Goal: Navigation & Orientation: Find specific page/section

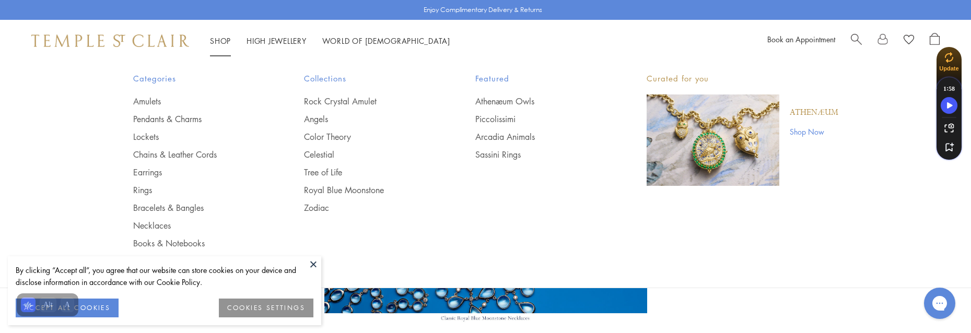
click at [164, 38] on img at bounding box center [110, 40] width 158 height 13
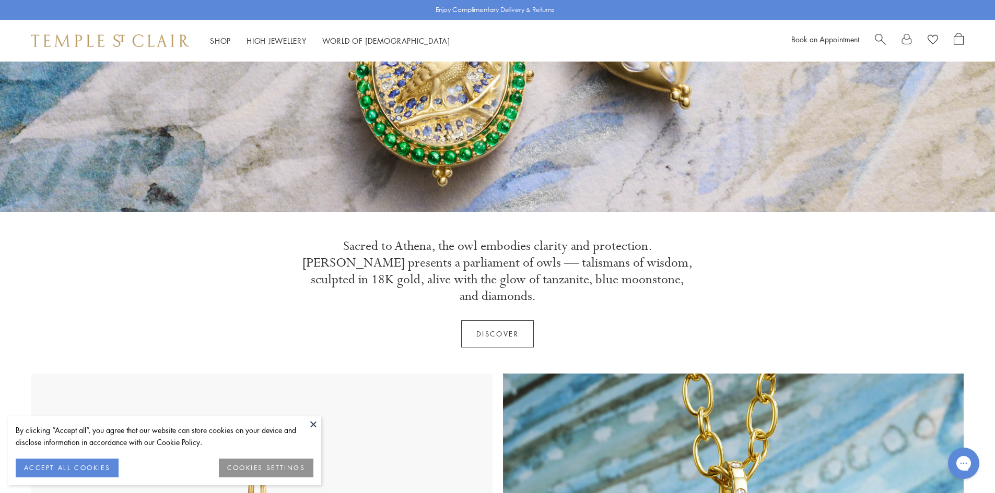
scroll to position [261, 0]
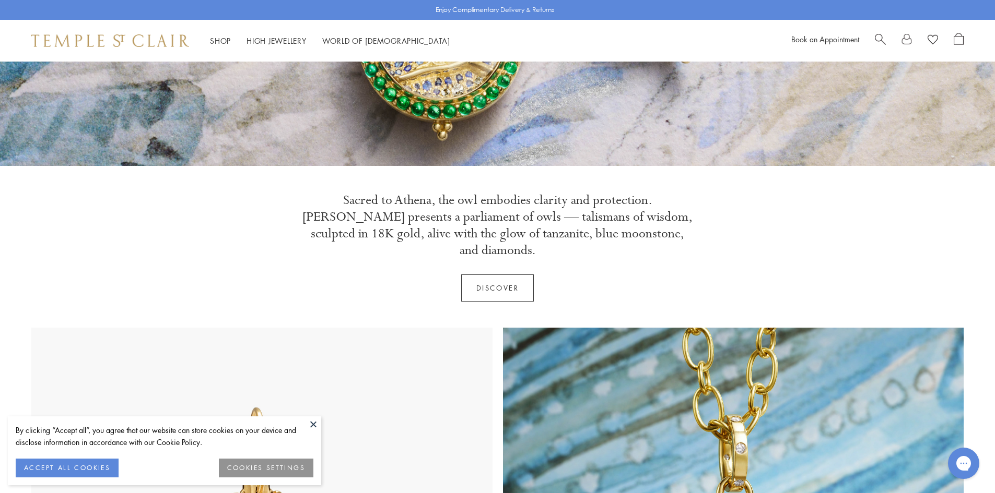
click at [313, 422] on button at bounding box center [313, 425] width 16 height 16
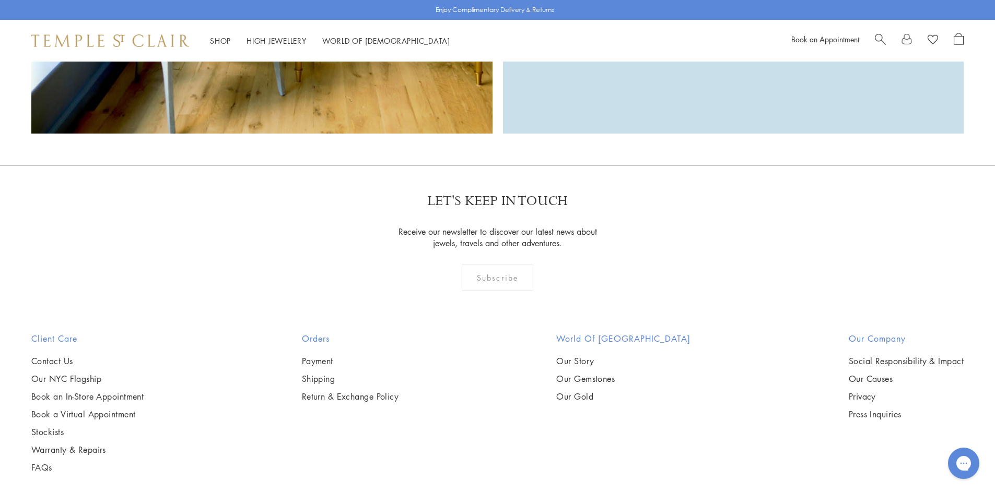
scroll to position [3389, 0]
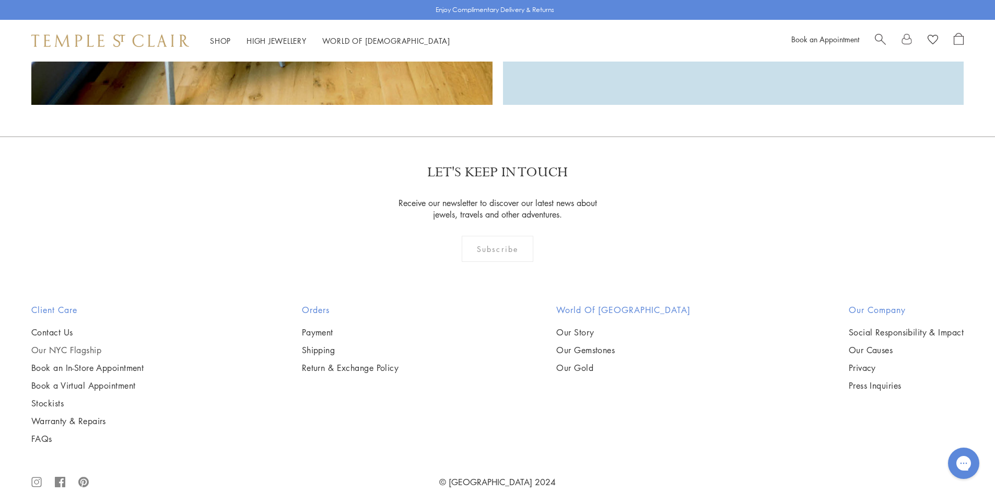
click at [62, 345] on link "Our NYC Flagship" at bounding box center [87, 350] width 112 height 11
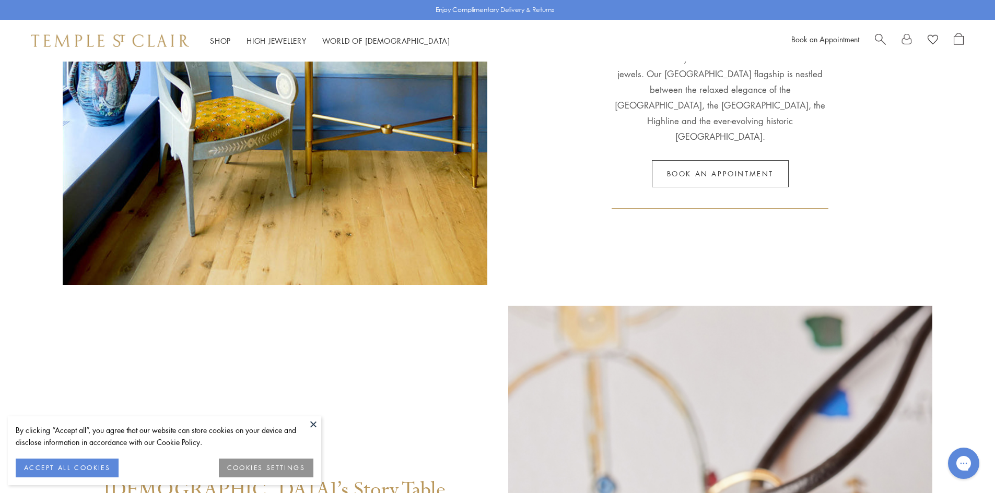
scroll to position [627, 0]
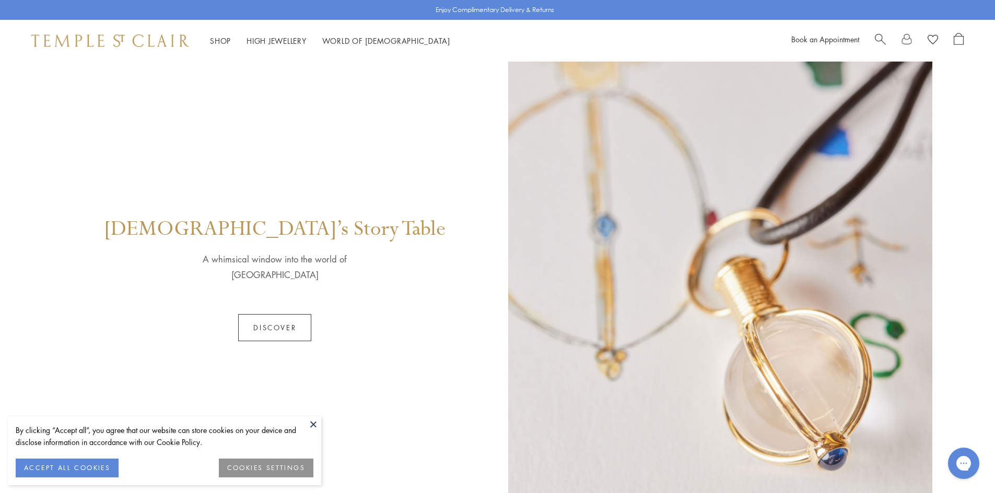
click at [311, 425] on button at bounding box center [313, 425] width 16 height 16
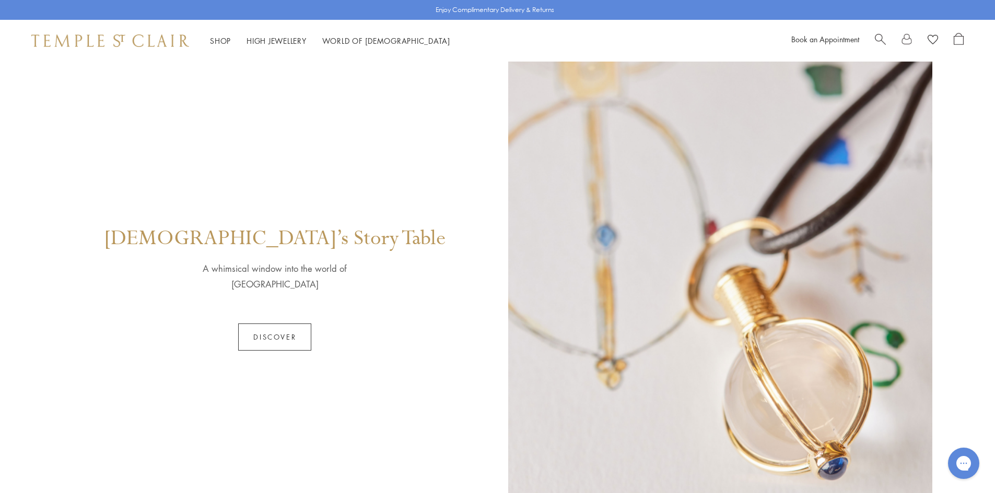
scroll to position [618, 0]
click at [286, 330] on link "Discover" at bounding box center [274, 336] width 73 height 27
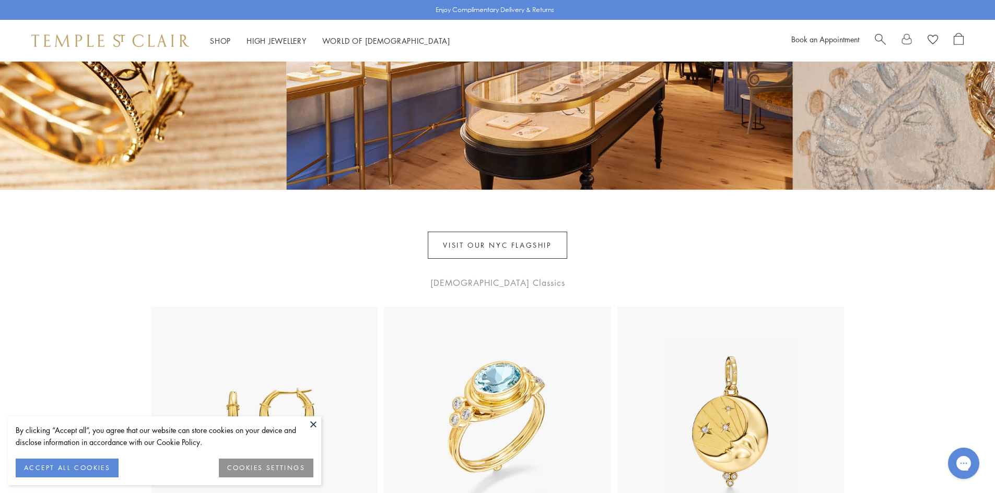
scroll to position [785, 0]
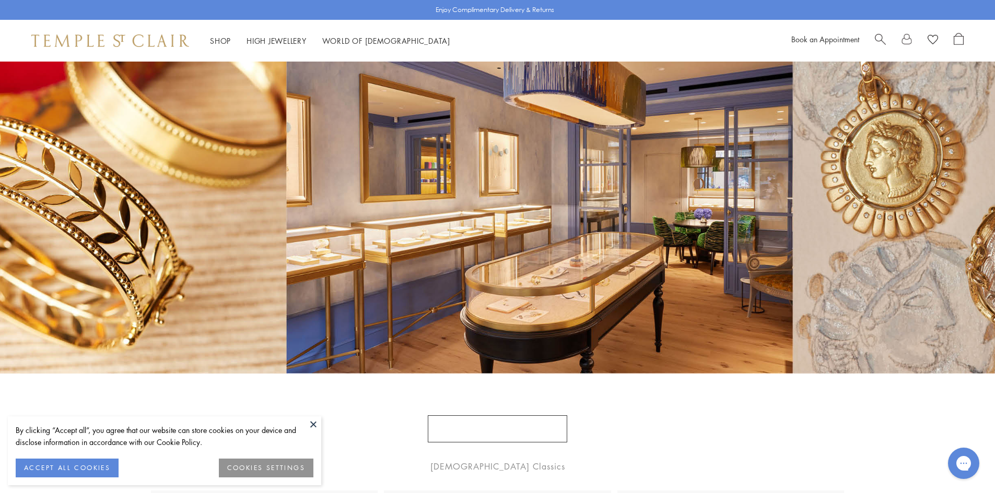
click at [521, 431] on link "VISIT OUR NYC FLAGSHIP" at bounding box center [497, 429] width 139 height 27
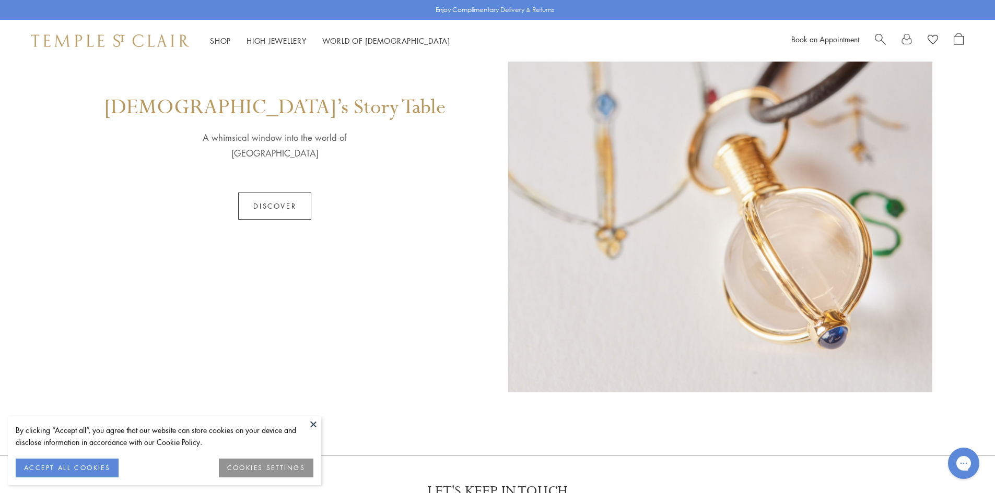
scroll to position [783, 0]
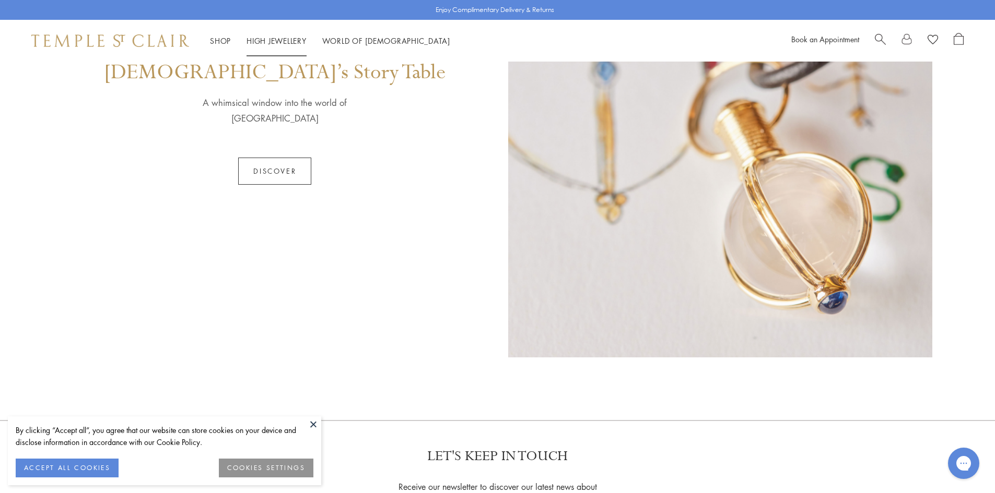
click at [263, 36] on li "High Jewellery High Jewellery" at bounding box center [276, 40] width 60 height 13
click at [261, 38] on link "High Jewellery High Jewellery" at bounding box center [276, 41] width 60 height 10
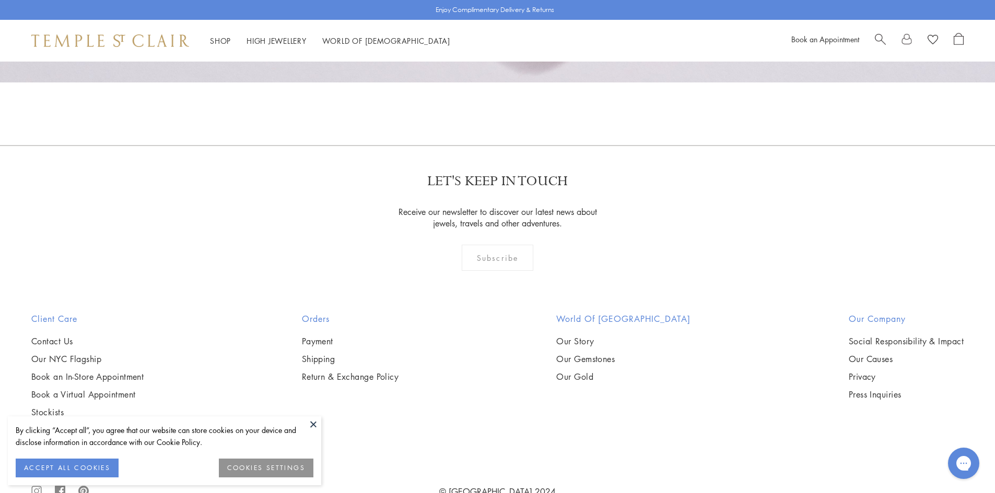
scroll to position [1127, 0]
